Goal: Task Accomplishment & Management: Manage account settings

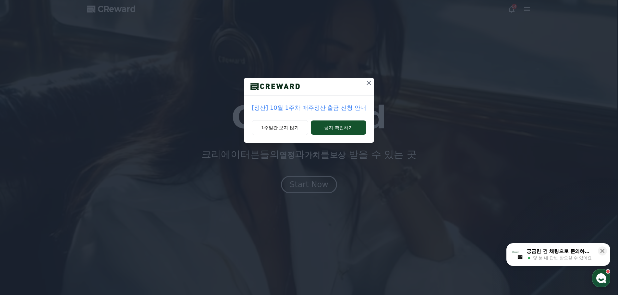
click at [367, 84] on icon at bounding box center [368, 83] width 5 height 5
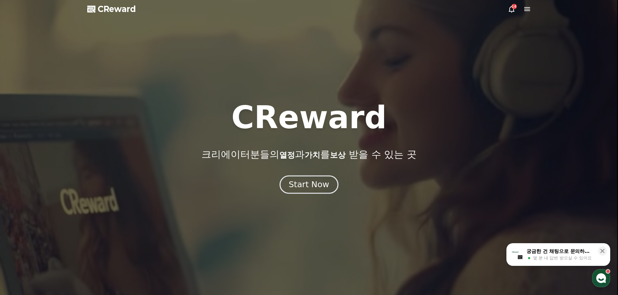
click at [313, 184] on div "Start Now" at bounding box center [309, 184] width 40 height 11
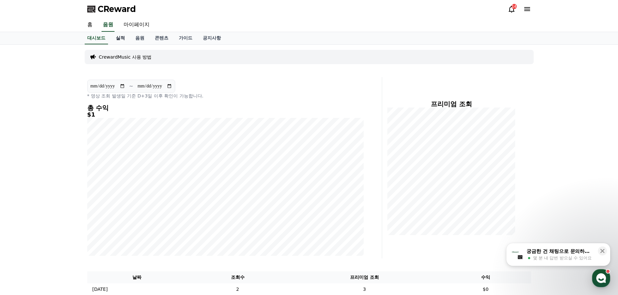
click at [118, 39] on link "실적" at bounding box center [120, 38] width 19 height 12
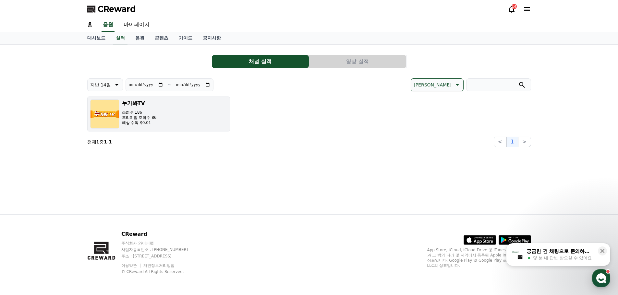
click at [151, 115] on p "조회수 186" at bounding box center [139, 112] width 35 height 5
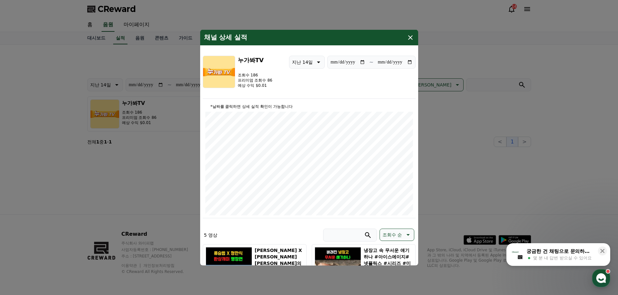
click at [410, 38] on icon "modal" at bounding box center [410, 37] width 5 height 5
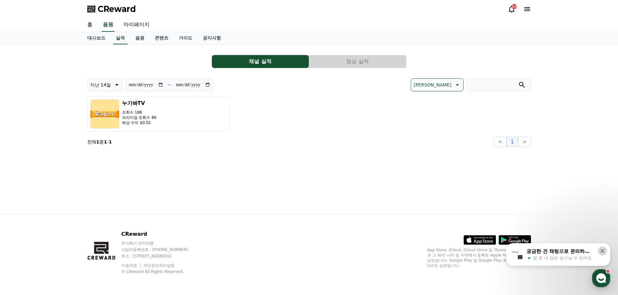
click at [602, 254] on icon at bounding box center [602, 251] width 6 height 6
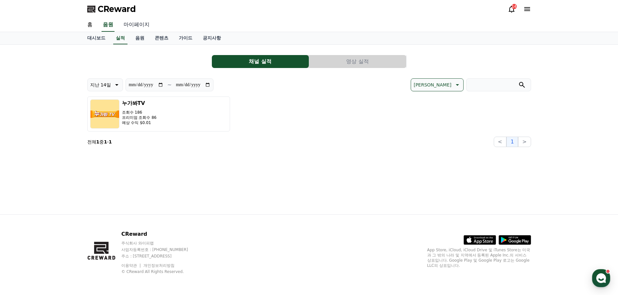
click at [131, 25] on link "마이페이지" at bounding box center [136, 25] width 36 height 14
select select "**********"
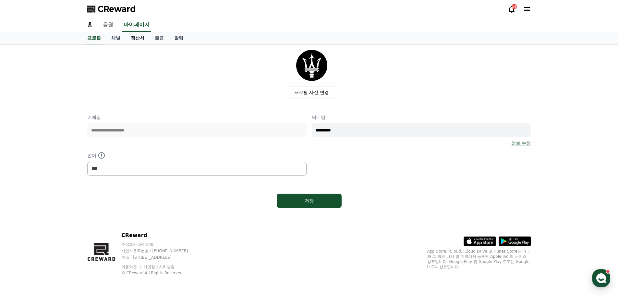
click at [135, 39] on link "정산서" at bounding box center [138, 38] width 24 height 12
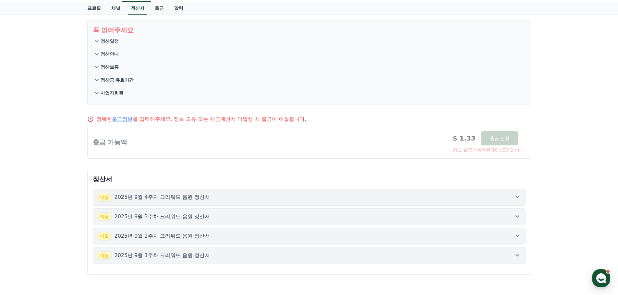
scroll to position [65, 0]
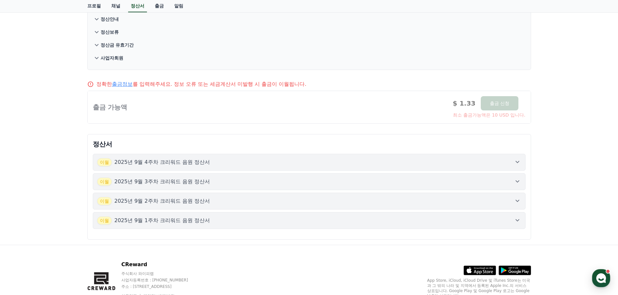
click at [174, 166] on div "[DATE]년 9월 4주차 크리워드 음원 정산서" at bounding box center [153, 162] width 113 height 8
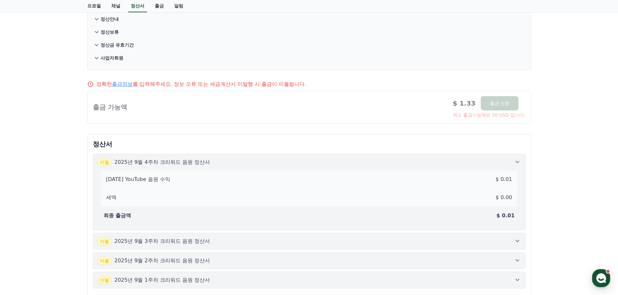
click at [174, 166] on div "[DATE]년 9월 4주차 크리워드 음원 정산서" at bounding box center [153, 162] width 113 height 8
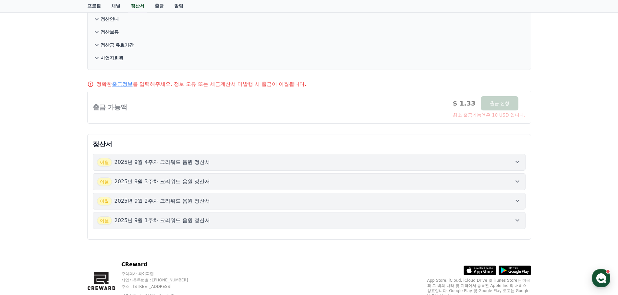
click at [169, 184] on p "2025년 9월 3주차 크리워드 음원 정산서" at bounding box center [162, 182] width 96 height 8
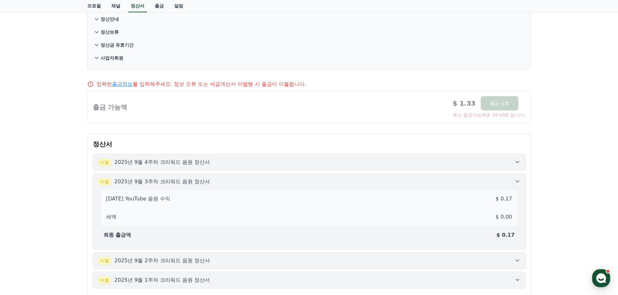
click at [169, 184] on p "2025년 9월 3주차 크리워드 음원 정산서" at bounding box center [162, 182] width 96 height 8
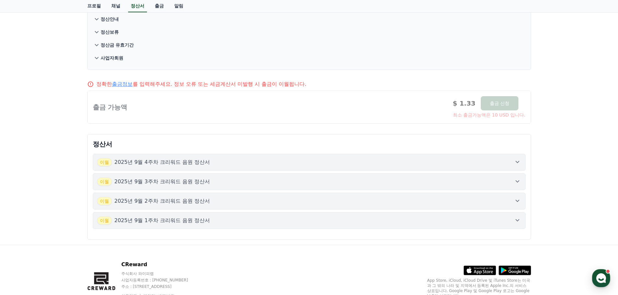
click at [174, 222] on p "2025년 9월 1주차 크리워드 음원 정산서" at bounding box center [162, 221] width 96 height 8
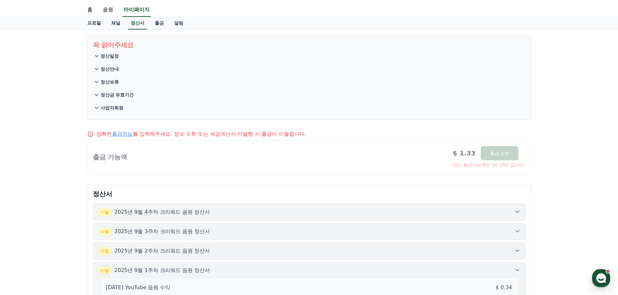
scroll to position [0, 0]
